Goal: Transaction & Acquisition: Purchase product/service

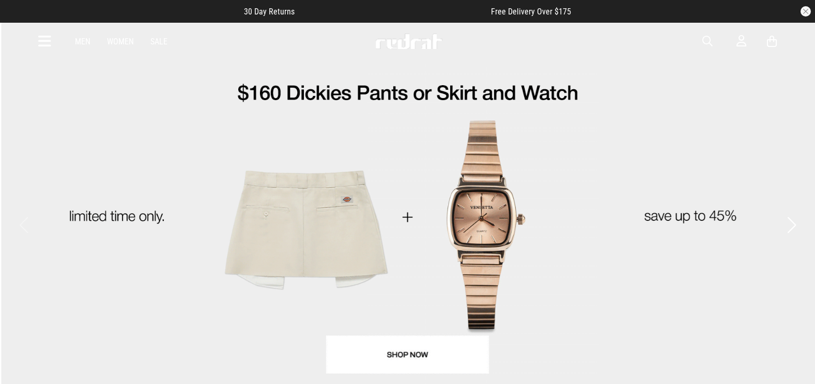
click at [704, 39] on span "button" at bounding box center [707, 41] width 10 height 12
click at [454, 40] on input "search" at bounding box center [381, 41] width 311 height 21
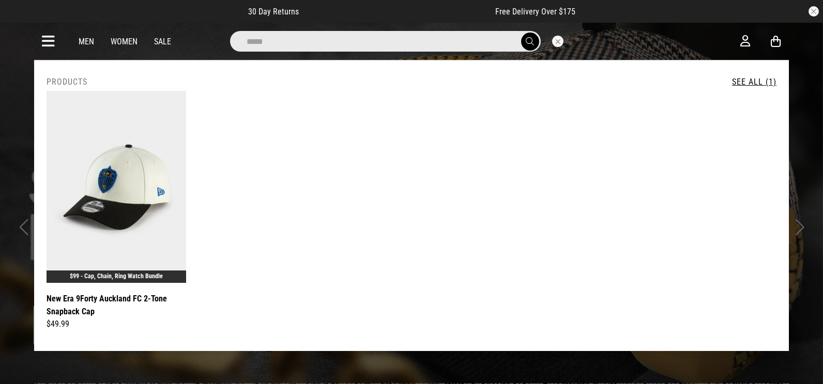
type input "*****"
click at [521, 33] on button "submit" at bounding box center [530, 42] width 18 height 18
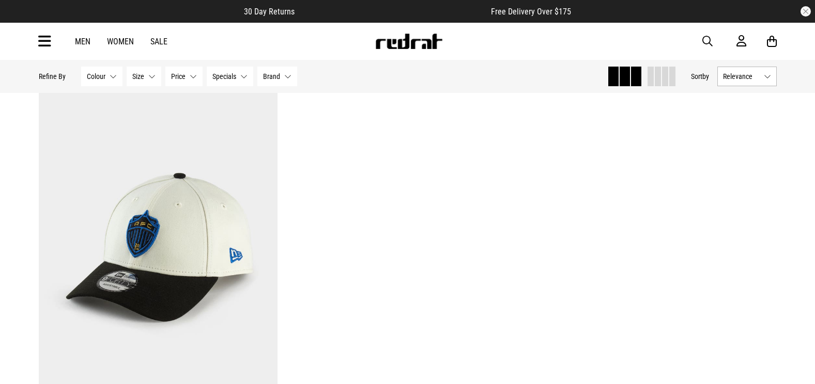
scroll to position [207, 0]
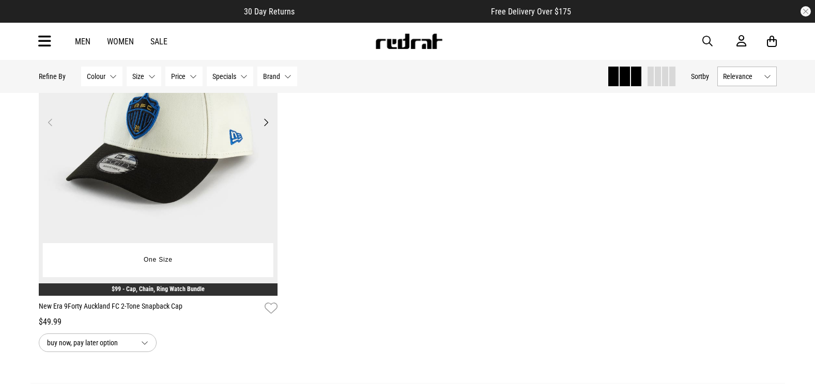
click at [185, 190] on img at bounding box center [158, 128] width 239 height 335
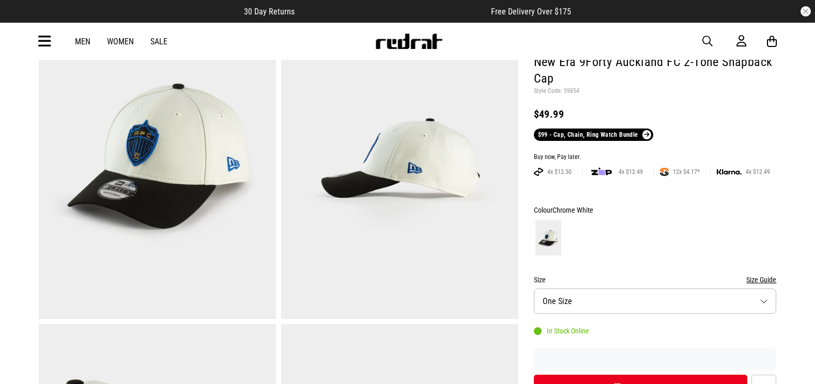
click at [40, 37] on icon at bounding box center [44, 41] width 13 height 17
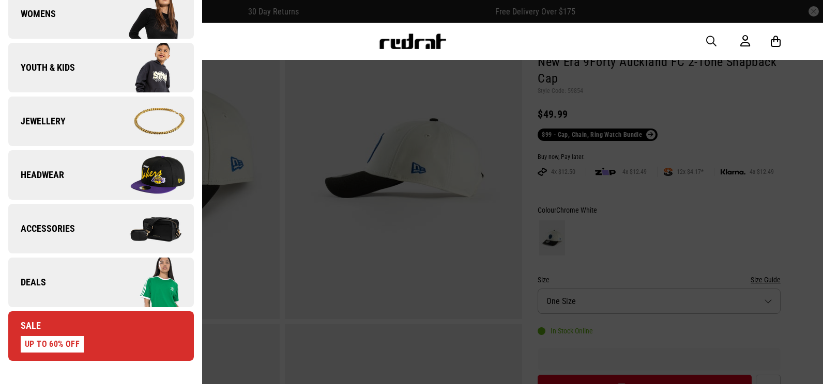
scroll to position [310, 0]
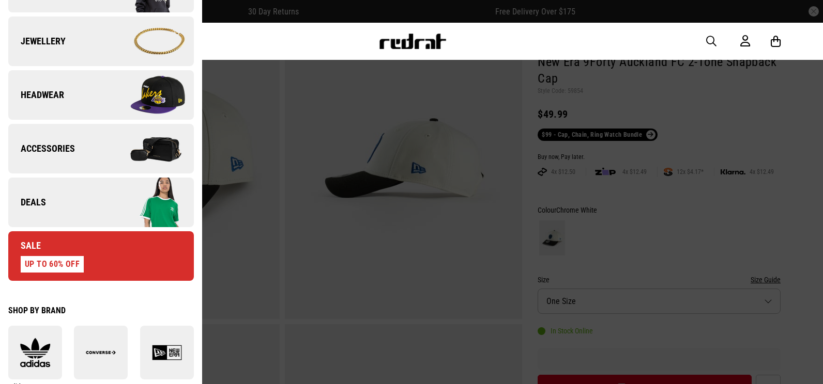
click at [83, 195] on link "Deals" at bounding box center [100, 203] width 185 height 50
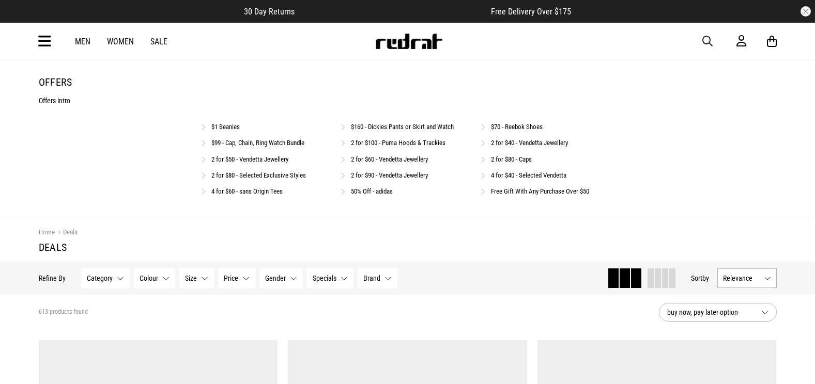
click at [509, 160] on link "2 for $80 - Caps" at bounding box center [511, 160] width 41 height 8
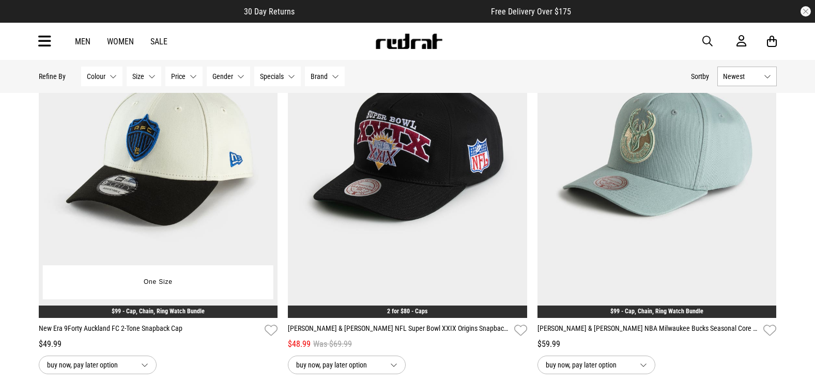
scroll to position [3070, 0]
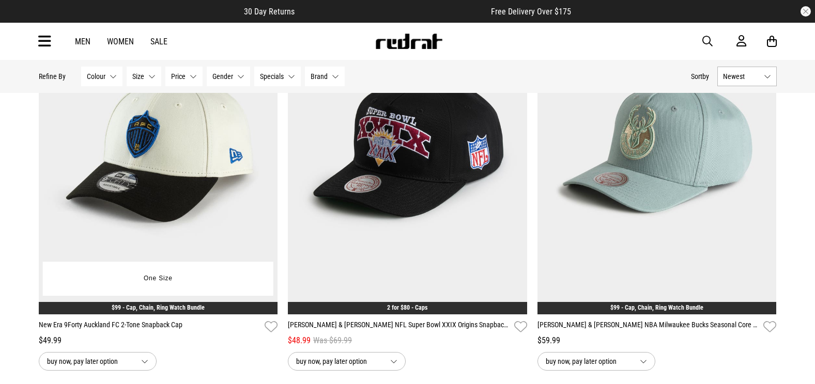
click at [124, 234] on img at bounding box center [158, 147] width 239 height 335
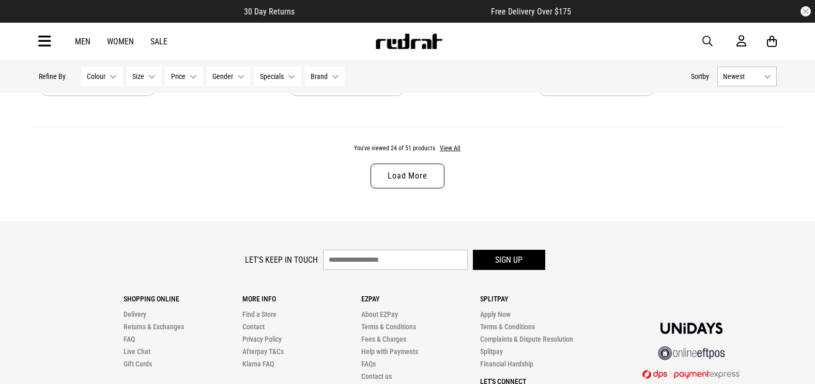
scroll to position [3213, 0]
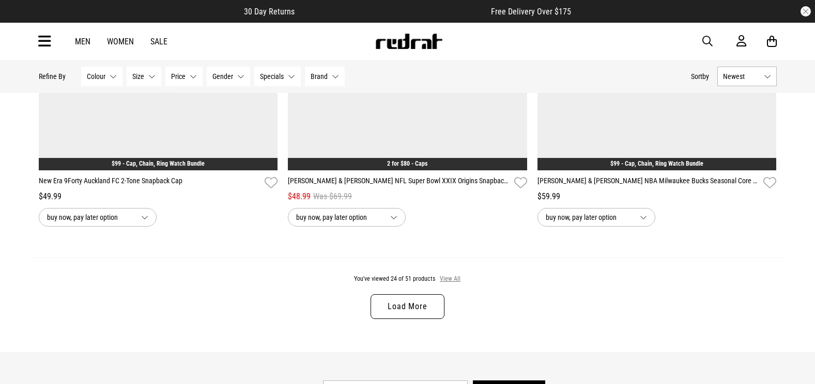
click at [455, 283] on button "View All" at bounding box center [450, 279] width 22 height 9
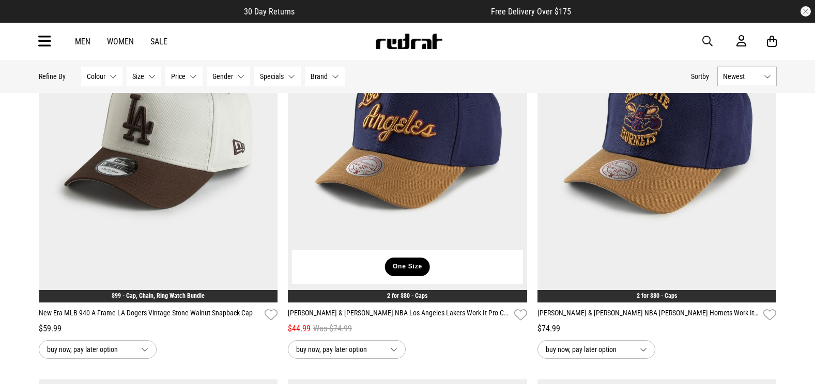
scroll to position [4298, 0]
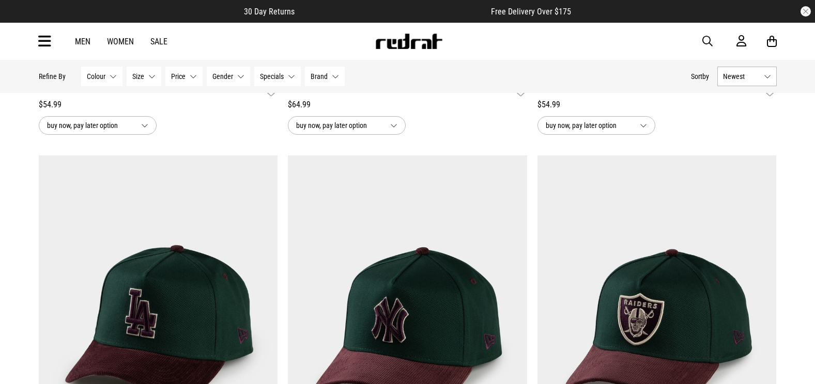
scroll to position [5750, 0]
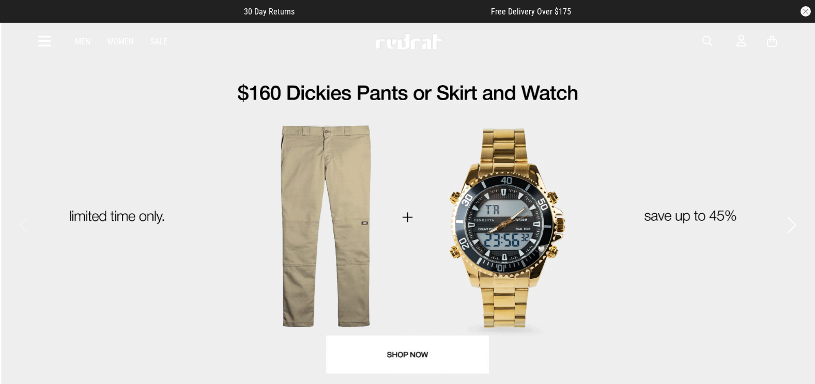
click at [44, 41] on icon at bounding box center [44, 41] width 13 height 17
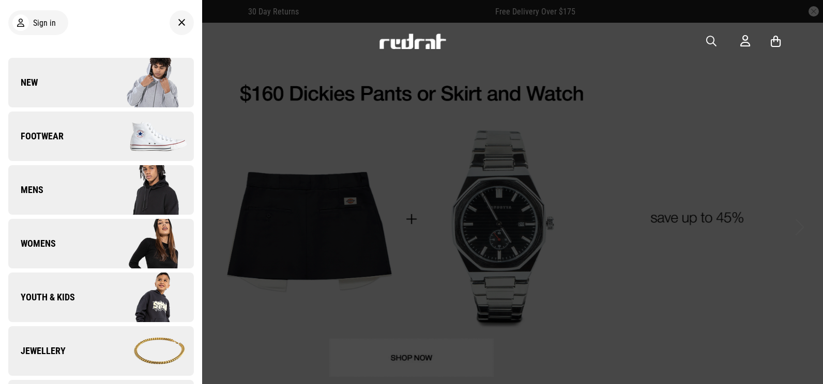
click at [88, 76] on link "New" at bounding box center [100, 83] width 185 height 50
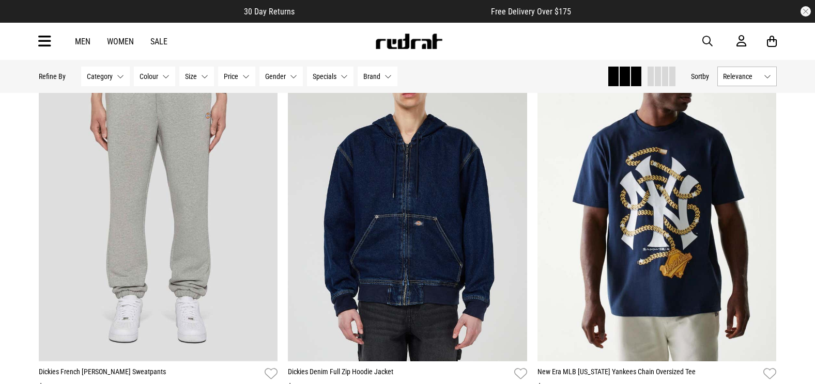
scroll to position [155, 0]
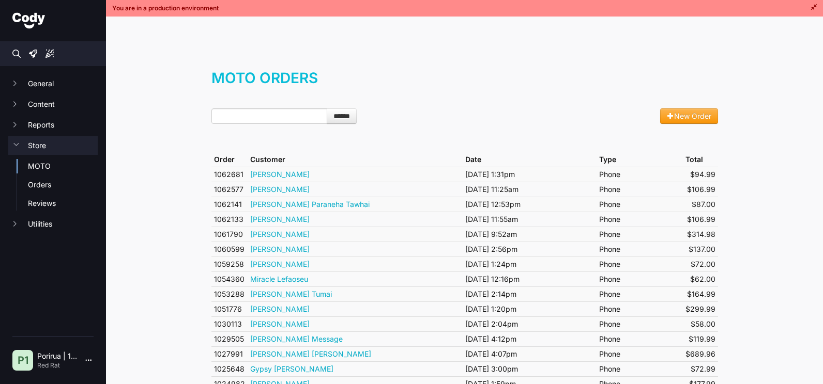
click at [284, 195] on td "Joyce Clarke" at bounding box center [354, 189] width 215 height 15
click at [273, 185] on link "Joyce Clarke" at bounding box center [279, 189] width 59 height 9
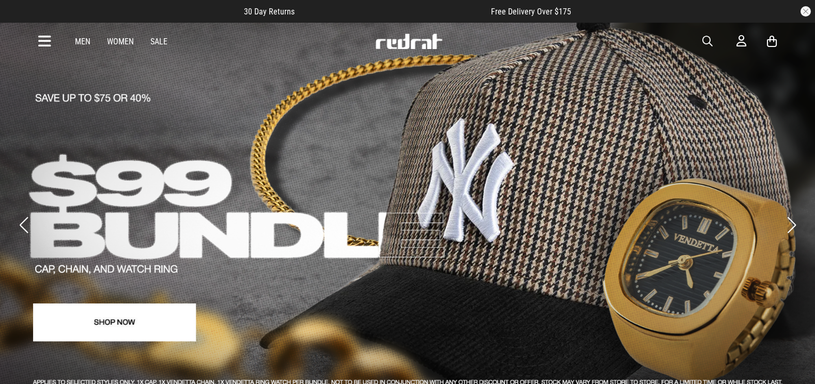
click at [19, 223] on button "Previous slide" at bounding box center [24, 225] width 14 height 23
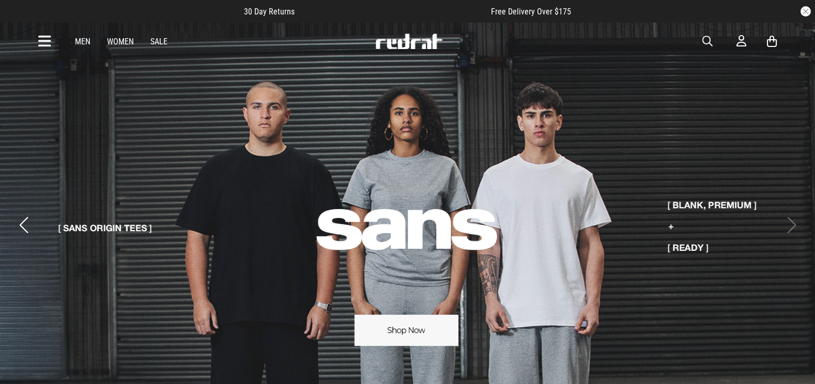
click at [49, 37] on icon at bounding box center [44, 41] width 13 height 17
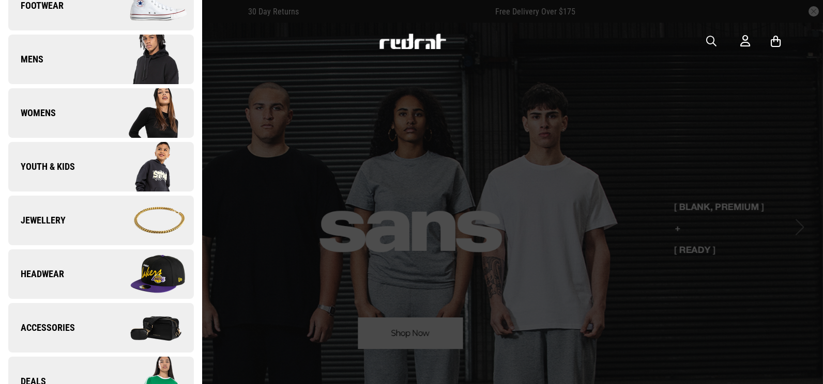
scroll to position [310, 0]
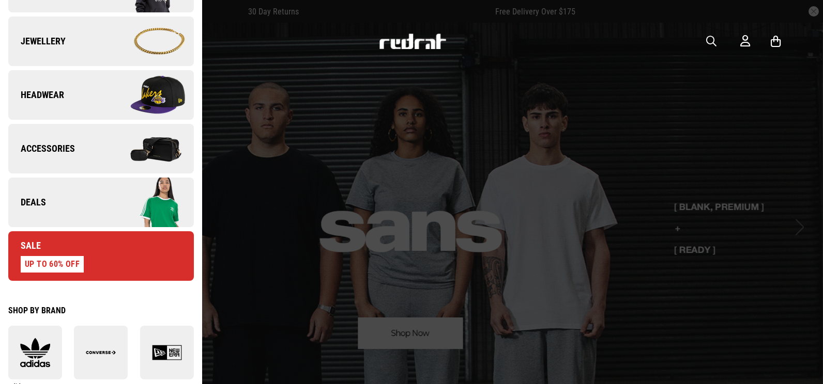
click at [101, 201] on img at bounding box center [147, 203] width 92 height 52
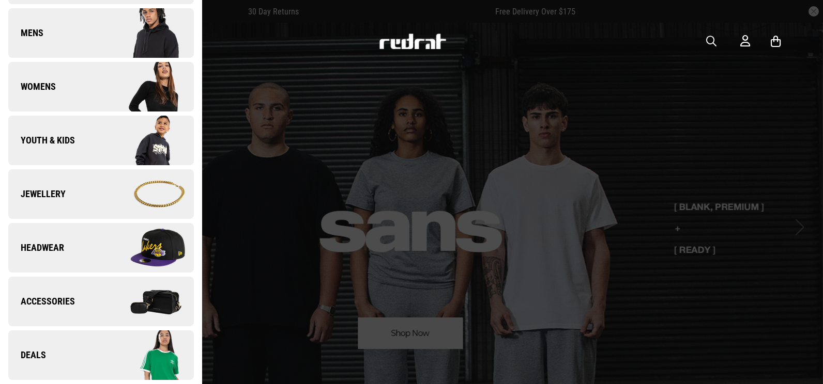
scroll to position [0, 0]
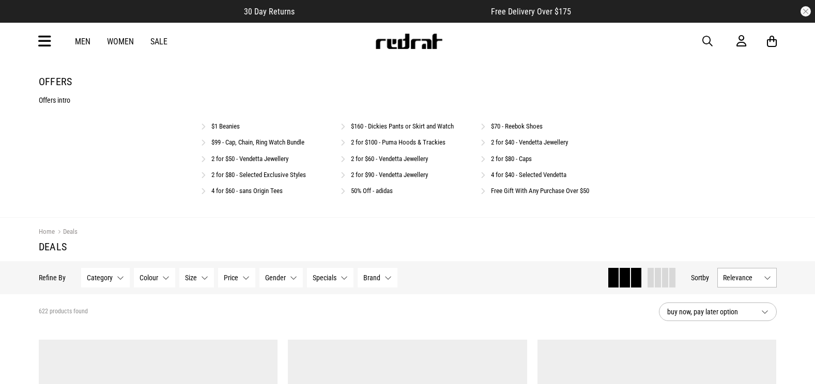
click at [519, 161] on link "2 for $80 - Caps" at bounding box center [511, 159] width 41 height 8
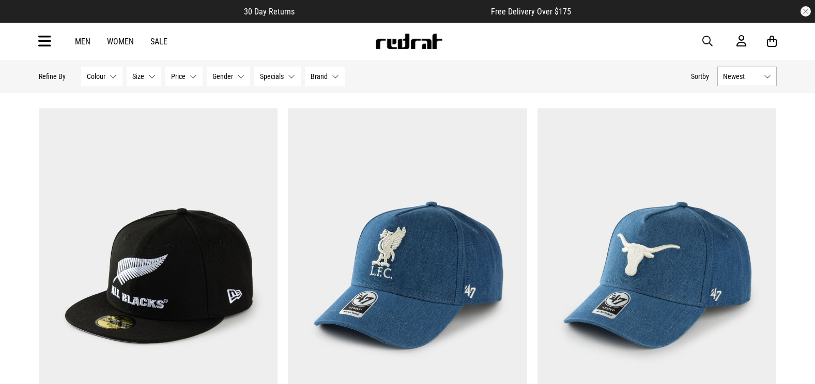
scroll to position [465, 0]
